Goal: Task Accomplishment & Management: Manage account settings

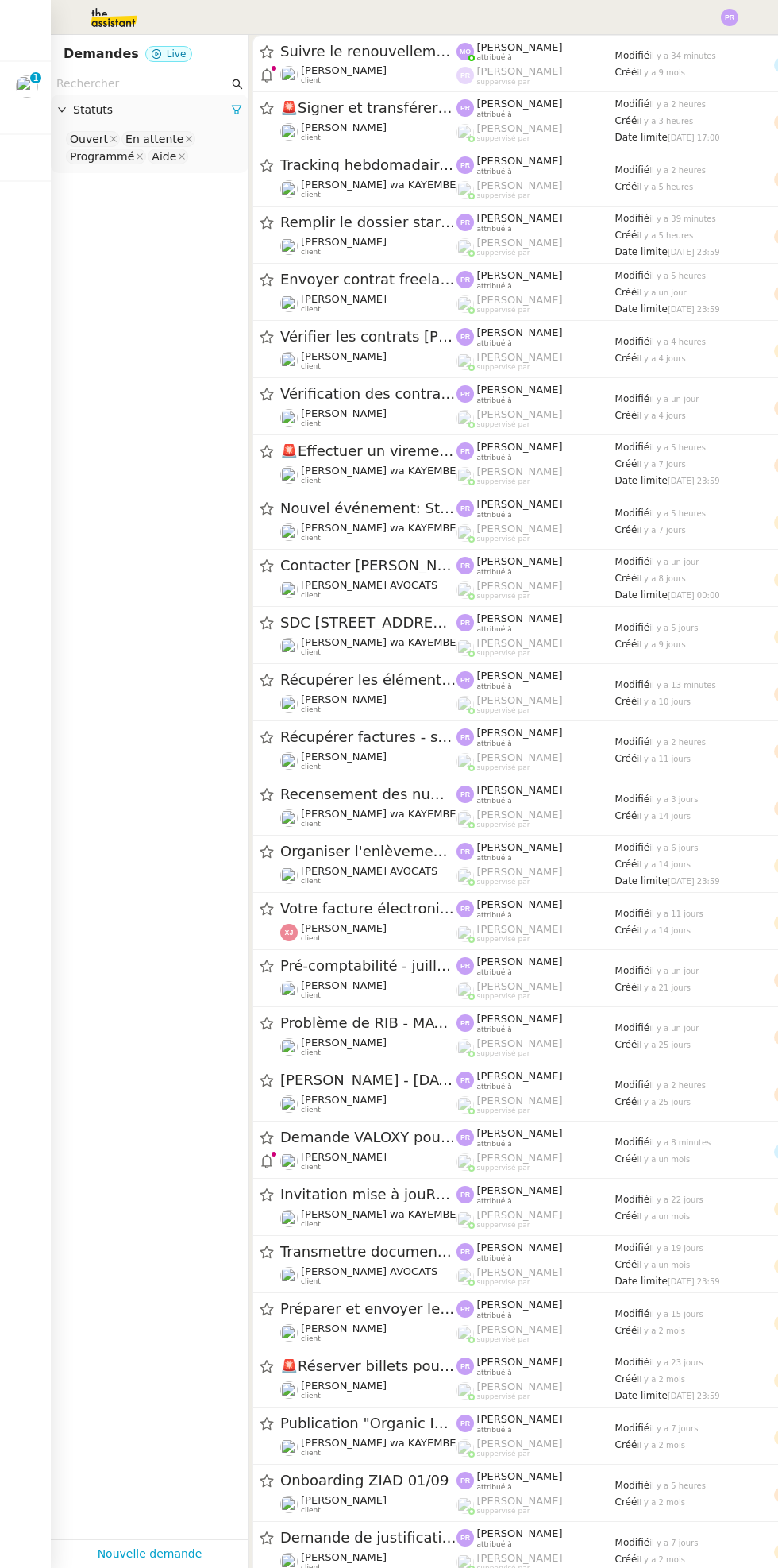
click at [25, 85] on img at bounding box center [27, 86] width 22 height 22
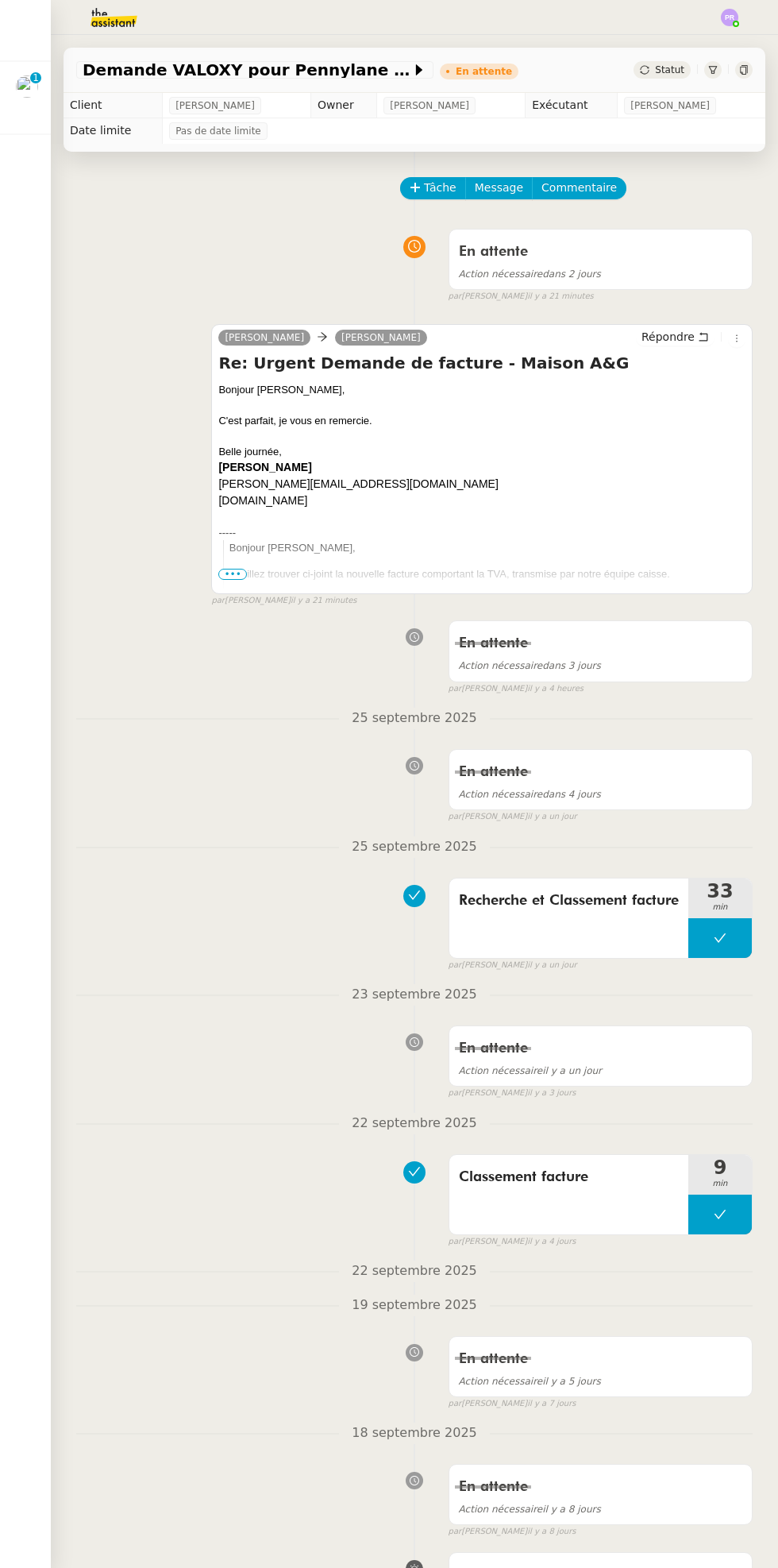
click at [17, 79] on div at bounding box center [27, 86] width 22 height 22
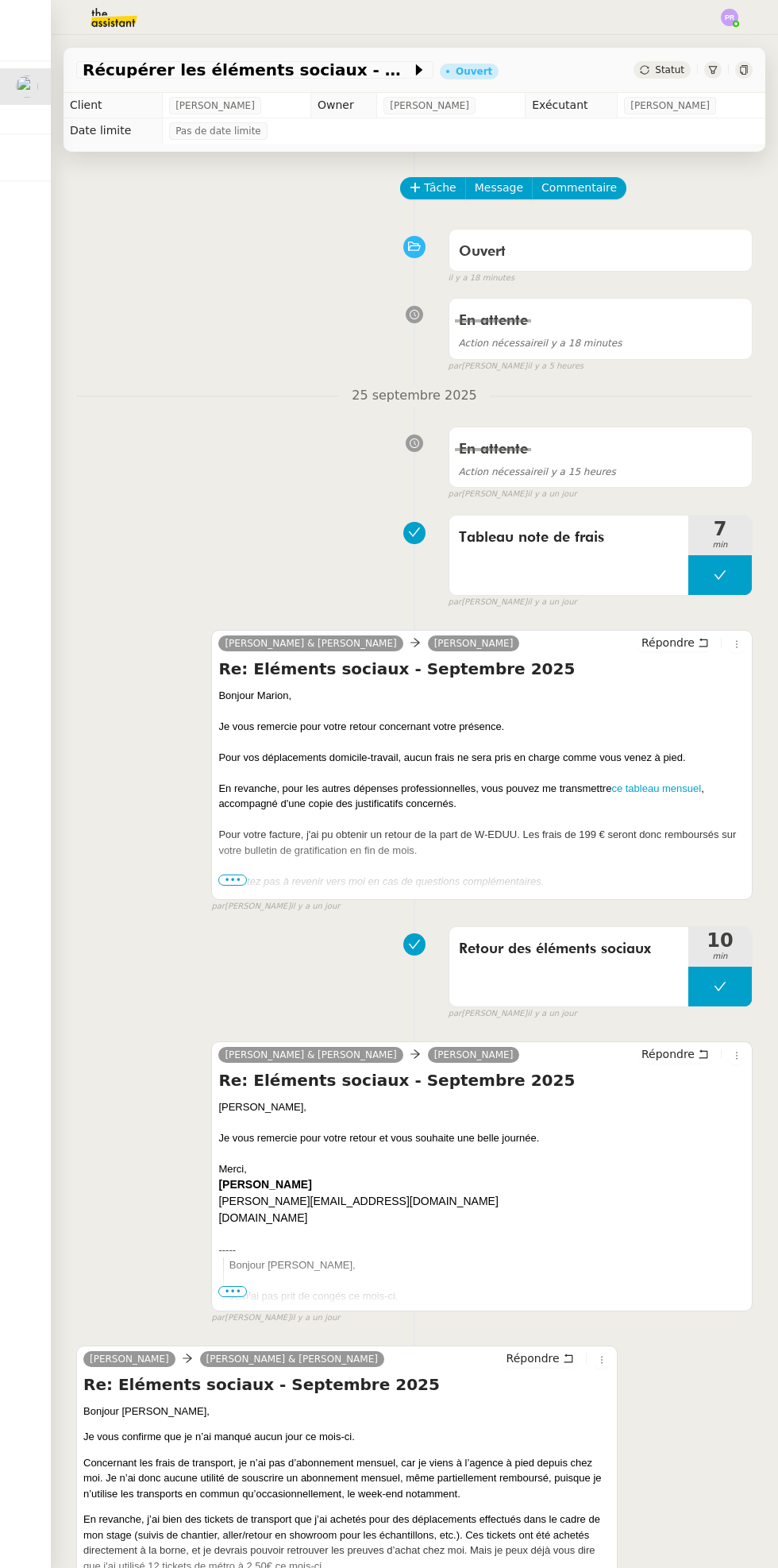
click at [709, 70] on icon at bounding box center [713, 70] width 10 height 10
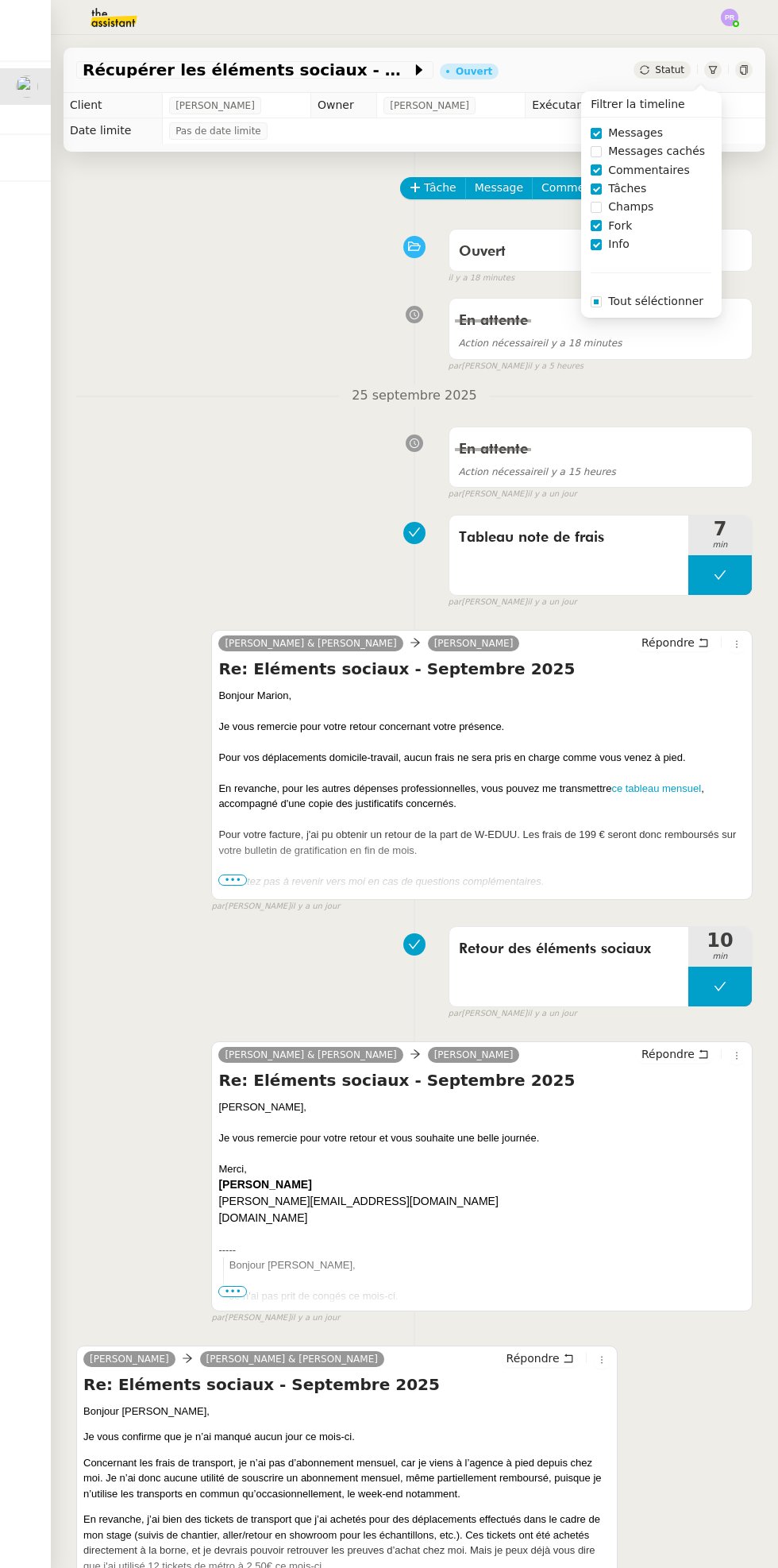
click at [345, 272] on div "Ouvert false il y a 18 minutes" at bounding box center [414, 254] width 676 height 63
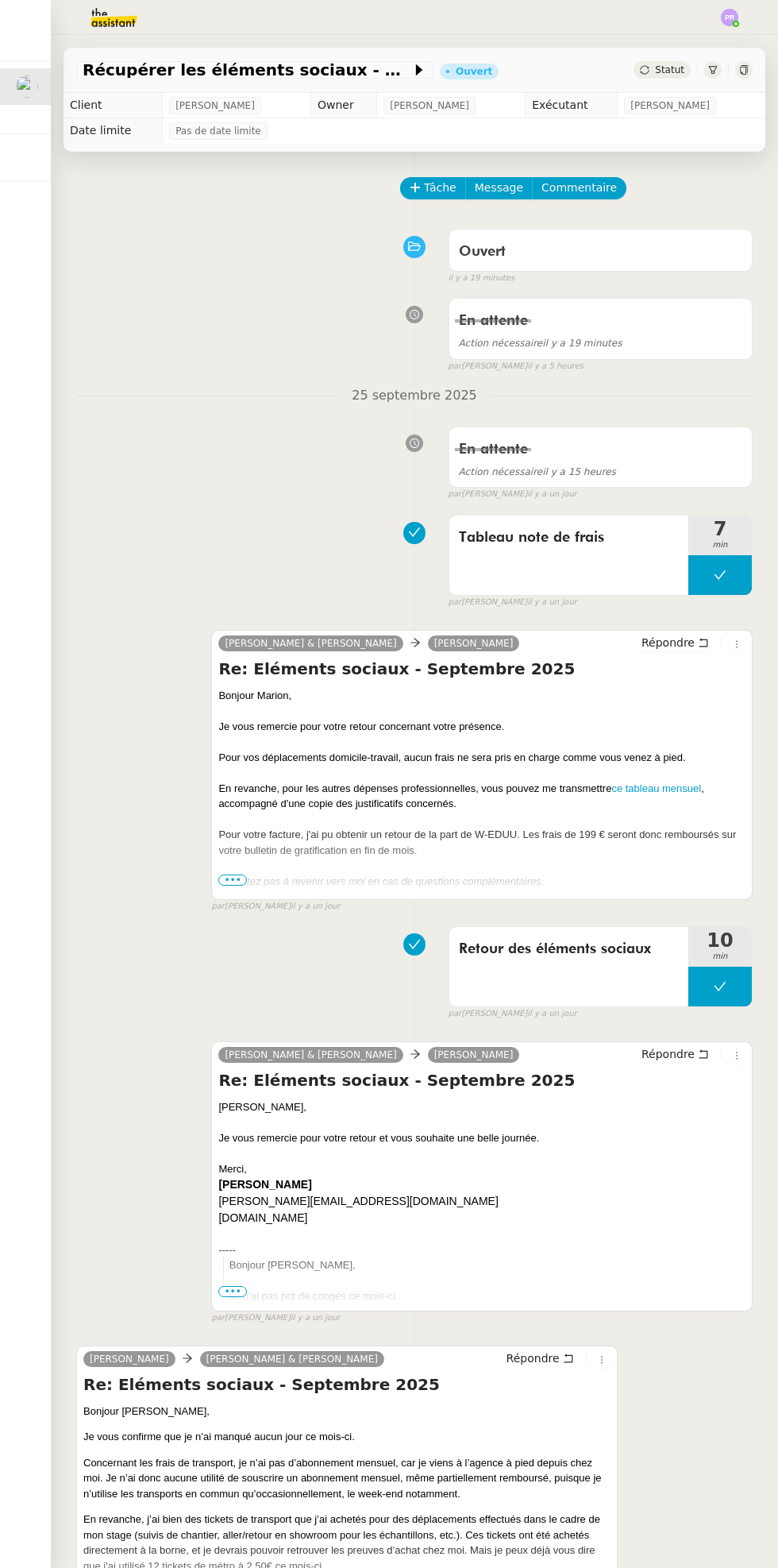
click at [493, 72] on div "Récupérer les éléments sociaux - [DATE] Ouvert Statut" at bounding box center [414, 70] width 702 height 45
click at [470, 80] on div "Récupérer les éléments sociaux - [DATE] Ouvert Statut" at bounding box center [414, 70] width 702 height 45
click at [666, 70] on span "Statut" at bounding box center [670, 70] width 29 height 11
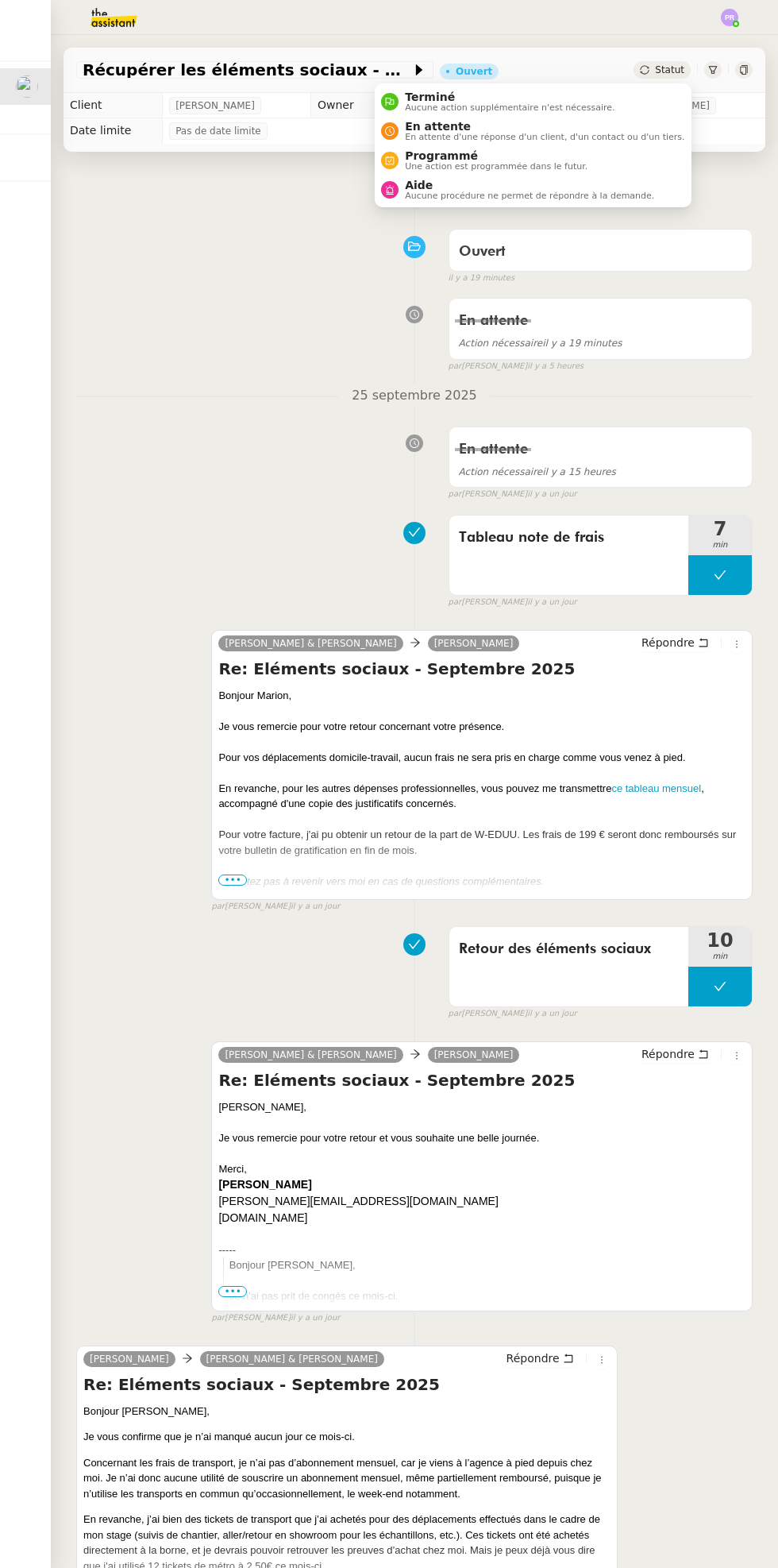
click at [538, 134] on span "En attente d'une réponse d'un client, d'un contact ou d'un tiers." at bounding box center [544, 137] width 279 height 9
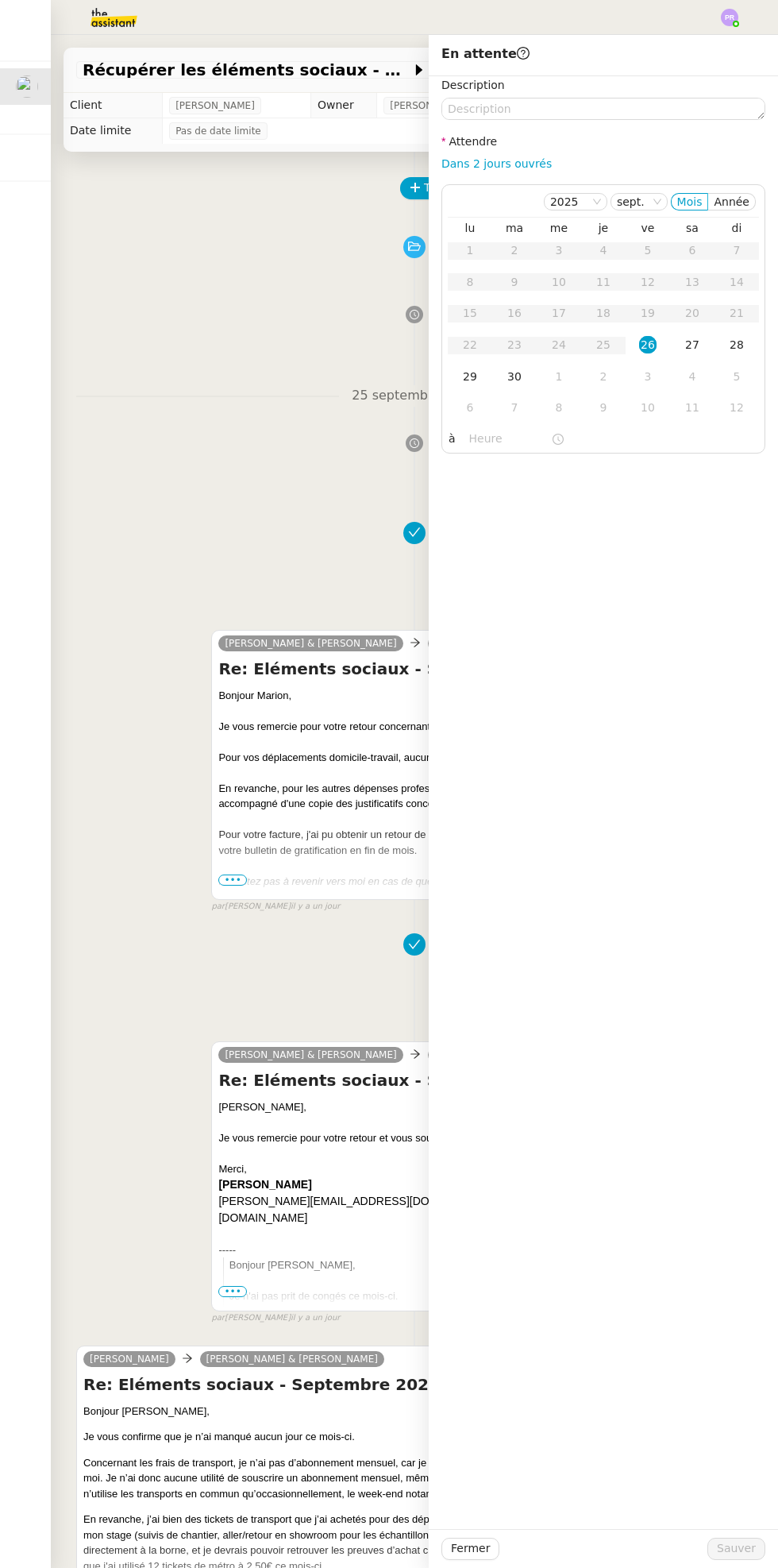
click at [472, 377] on div "29" at bounding box center [470, 377] width 18 height 18
click at [757, 1543] on button "Sauver" at bounding box center [737, 1548] width 58 height 22
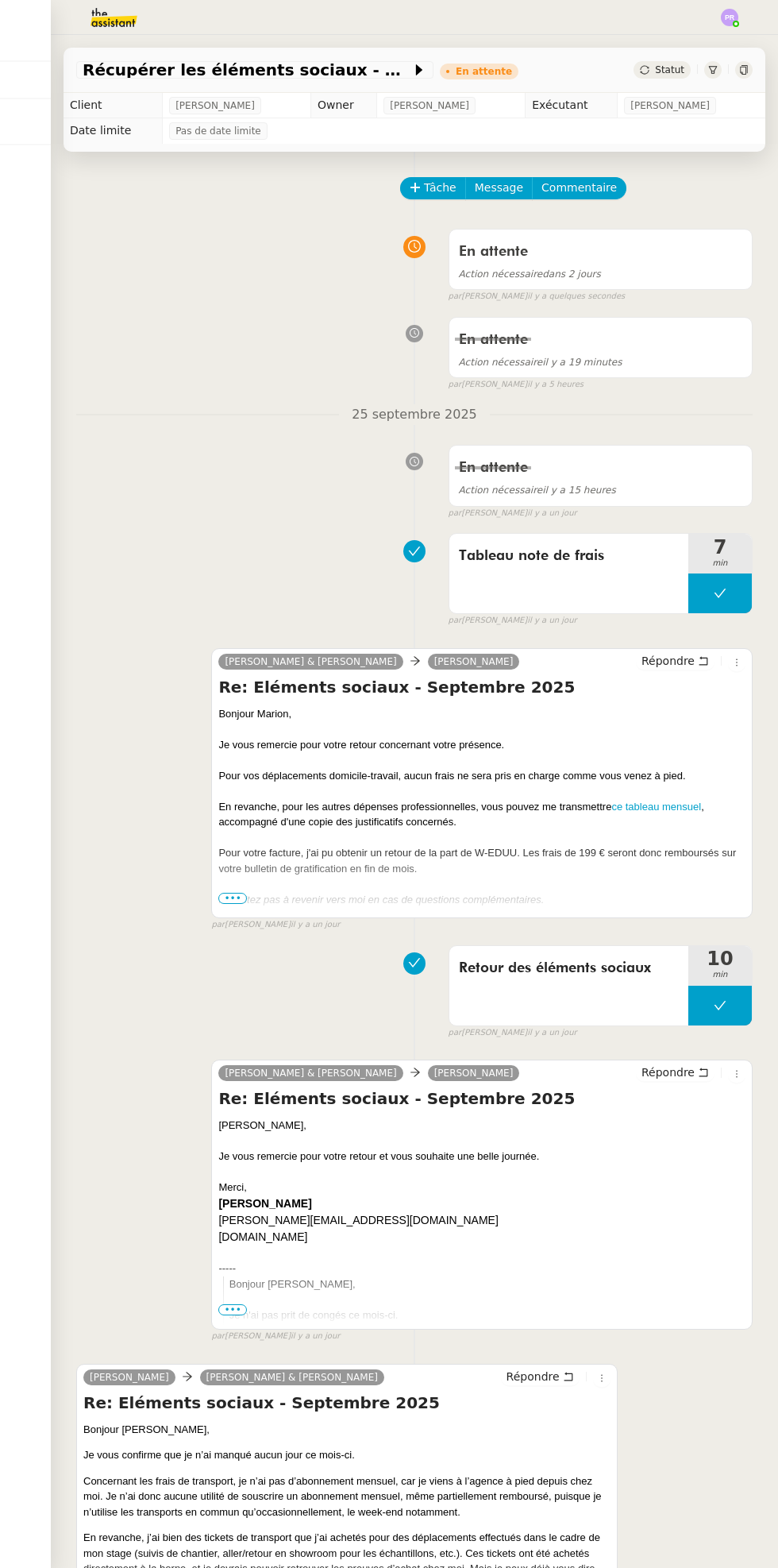
click at [750, 39] on div "Récupérer les éléments sociaux - [DATE] En attente Statut" at bounding box center [415, 64] width 727 height 58
click at [738, 36] on div "Récupérer les éléments sociaux - [DATE] En attente Statut" at bounding box center [415, 64] width 727 height 58
click at [739, 39] on div "Récupérer les éléments sociaux - [DATE] En attente Statut" at bounding box center [415, 64] width 727 height 58
click at [732, 36] on div "Récupérer les éléments sociaux - [DATE] En attente Statut" at bounding box center [415, 64] width 727 height 58
click at [732, 38] on div "Récupérer les éléments sociaux - [DATE] En attente Statut" at bounding box center [415, 64] width 727 height 58
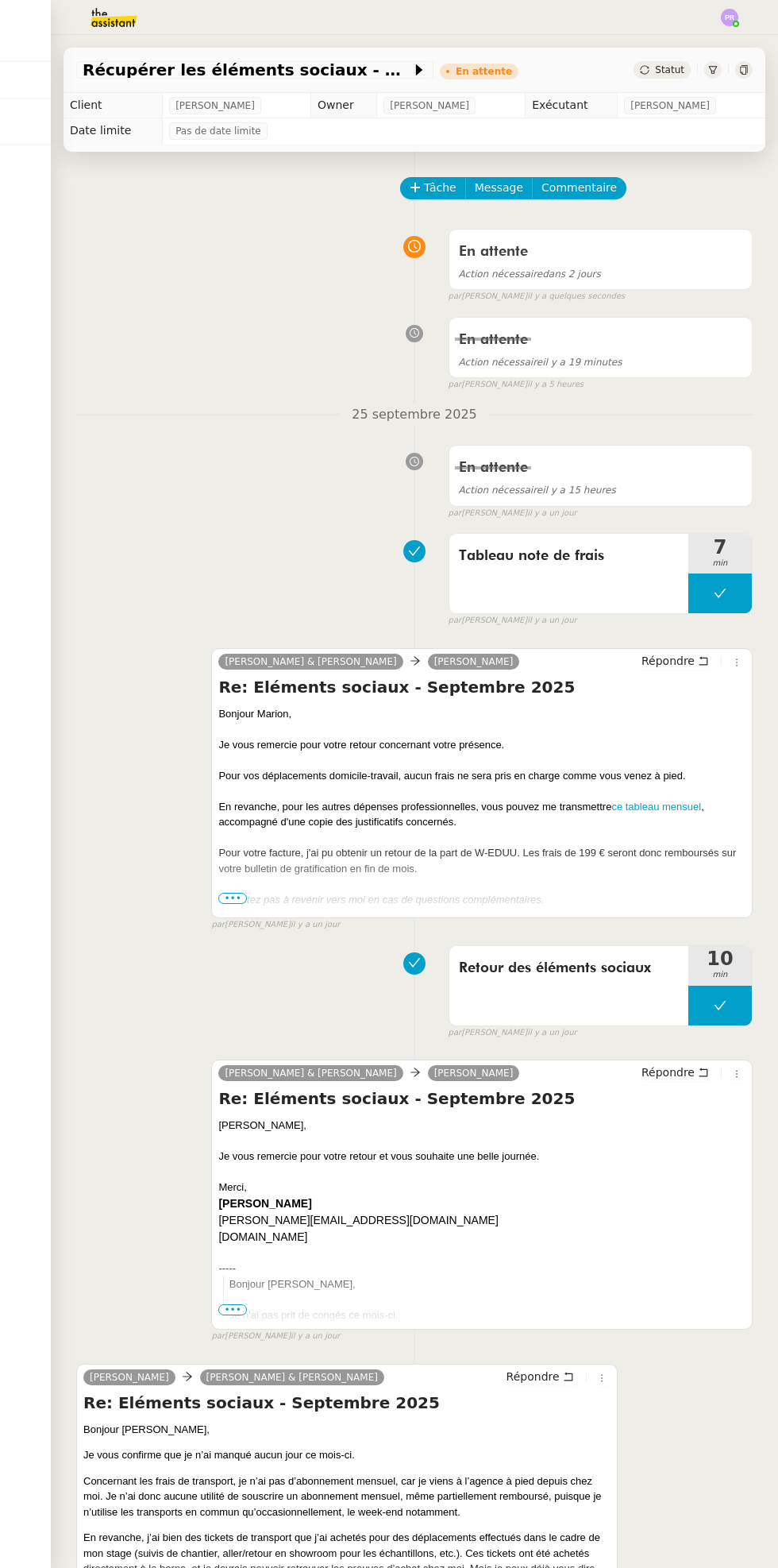
click at [729, 39] on div "Récupérer les éléments sociaux - [DATE] En attente Statut" at bounding box center [415, 64] width 727 height 58
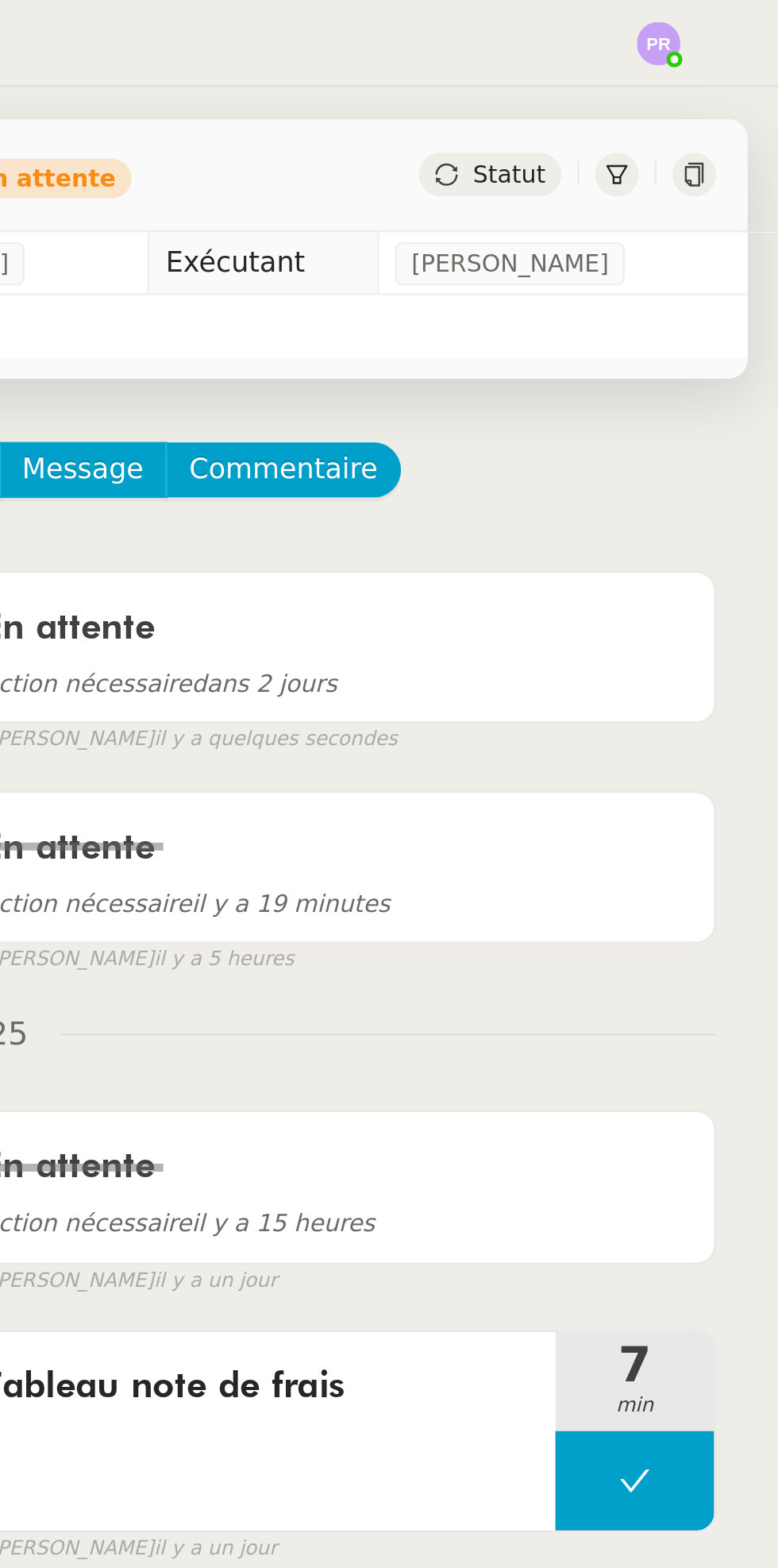
click at [742, 22] on nz-header at bounding box center [389, 17] width 778 height 35
click at [734, 18] on img at bounding box center [729, 18] width 18 height 18
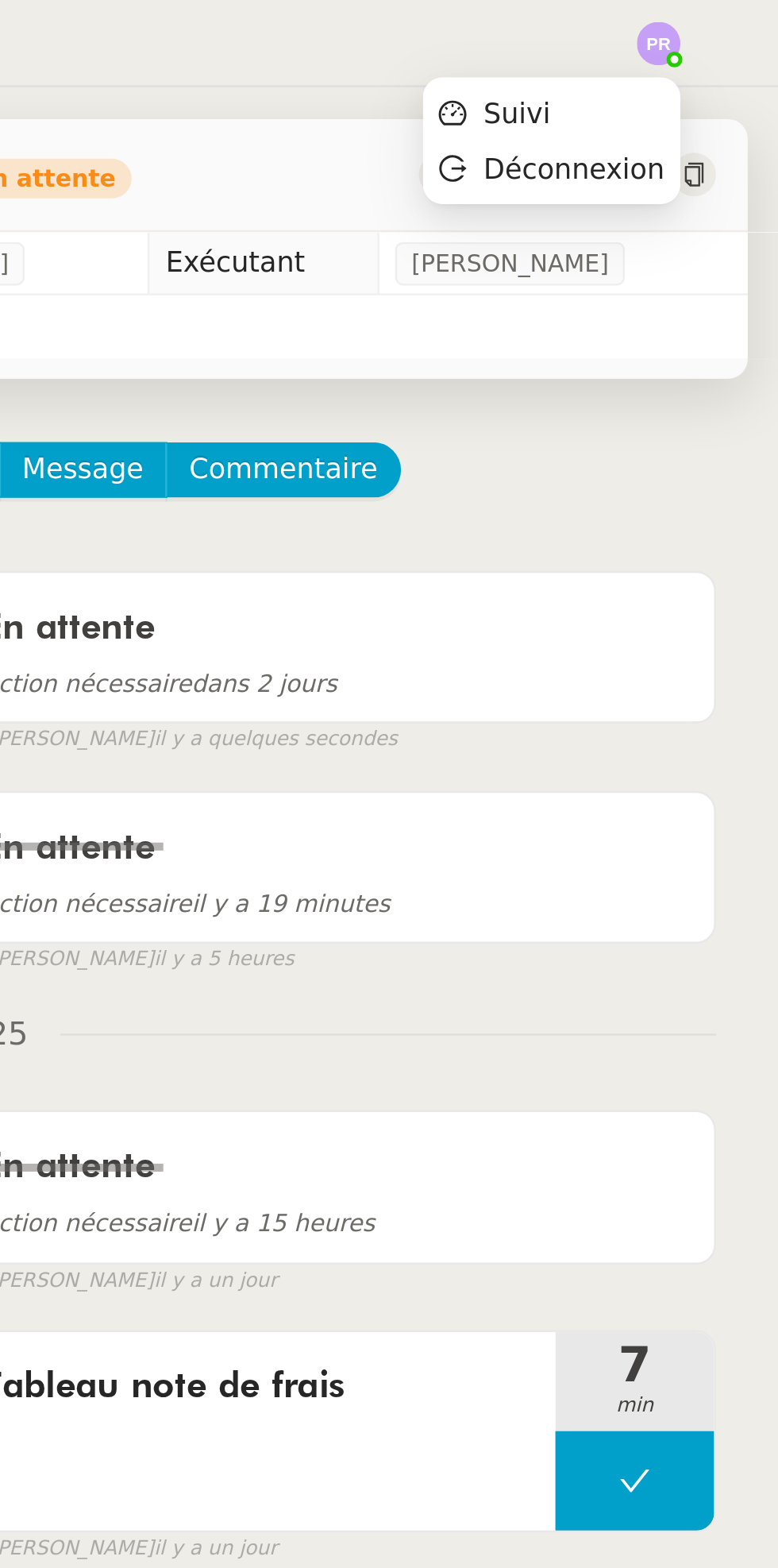
click at [692, 45] on li "Suivi" at bounding box center [686, 45] width 103 height 22
